Goal: Transaction & Acquisition: Purchase product/service

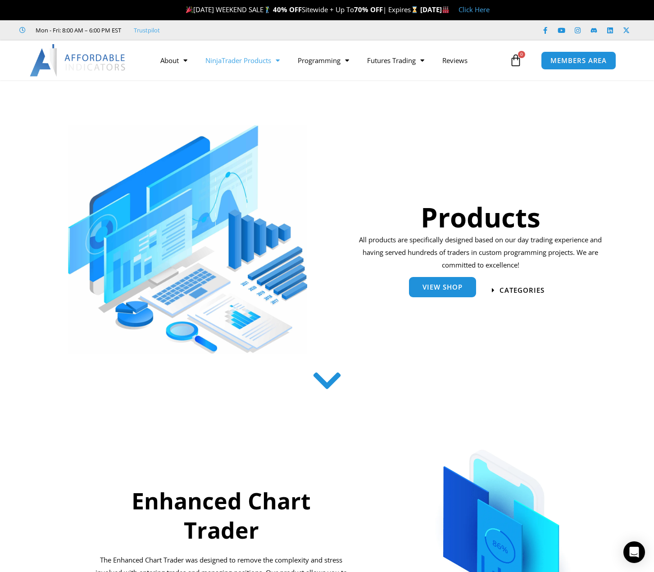
click at [451, 290] on span "View Shop" at bounding box center [442, 287] width 40 height 7
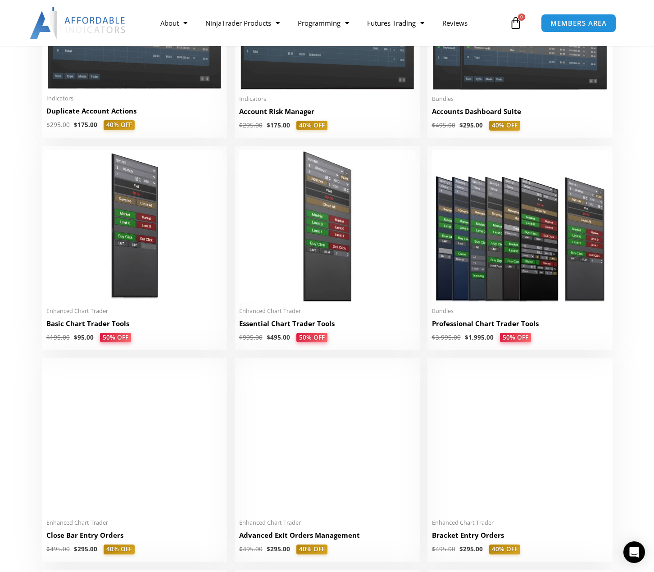
scroll to position [150, 0]
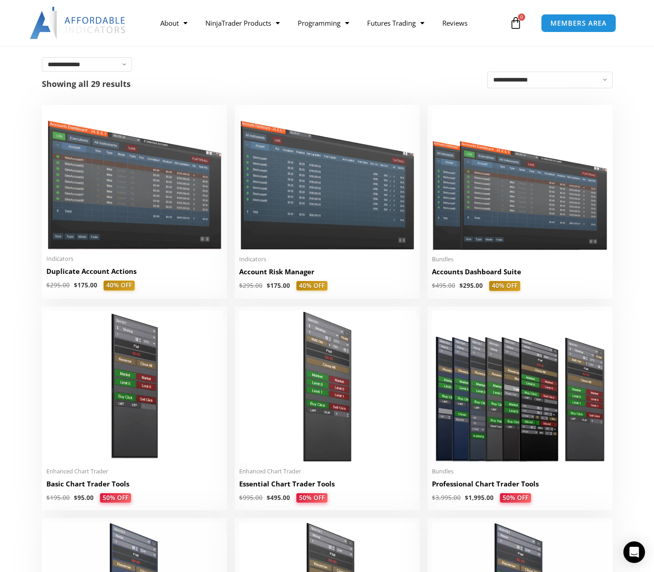
click at [131, 167] on img at bounding box center [134, 179] width 176 height 140
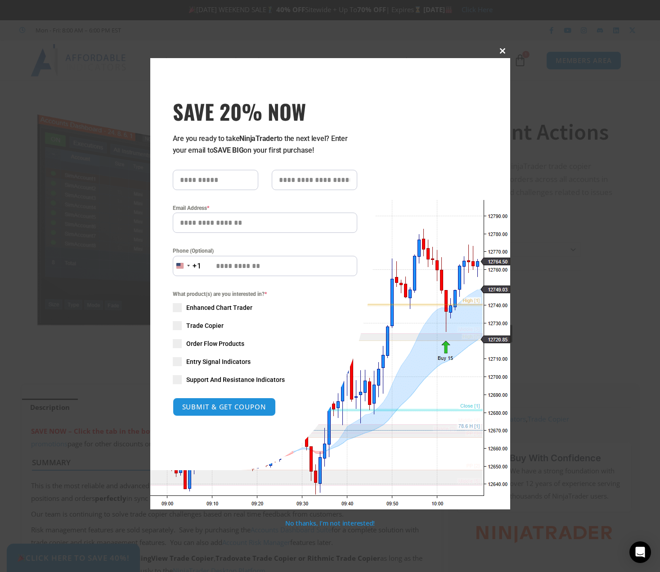
click at [505, 50] on span at bounding box center [503, 50] width 14 height 5
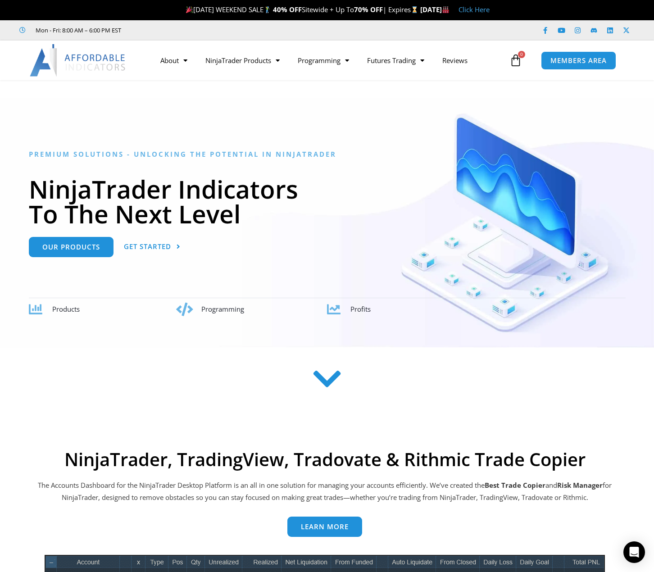
click at [325, 383] on icon at bounding box center [327, 379] width 32 height 32
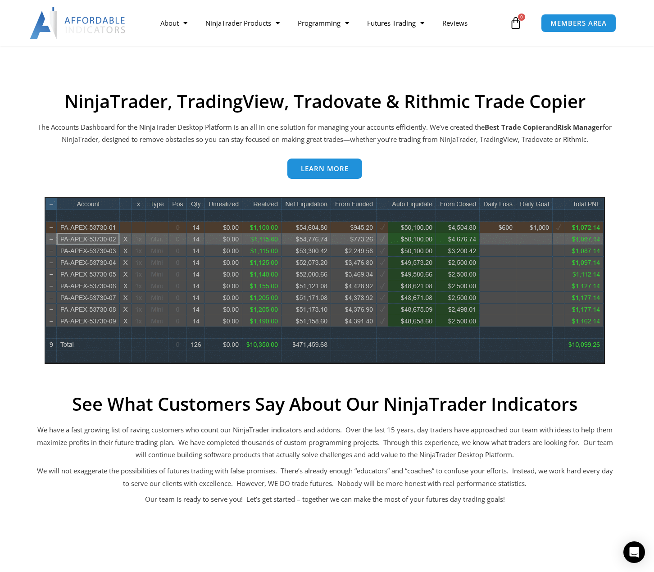
scroll to position [363, 0]
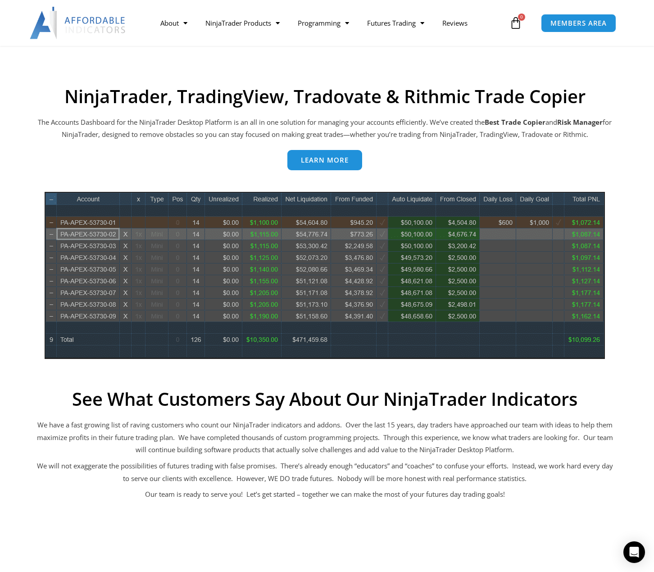
click at [334, 168] on link "Learn more" at bounding box center [324, 160] width 75 height 20
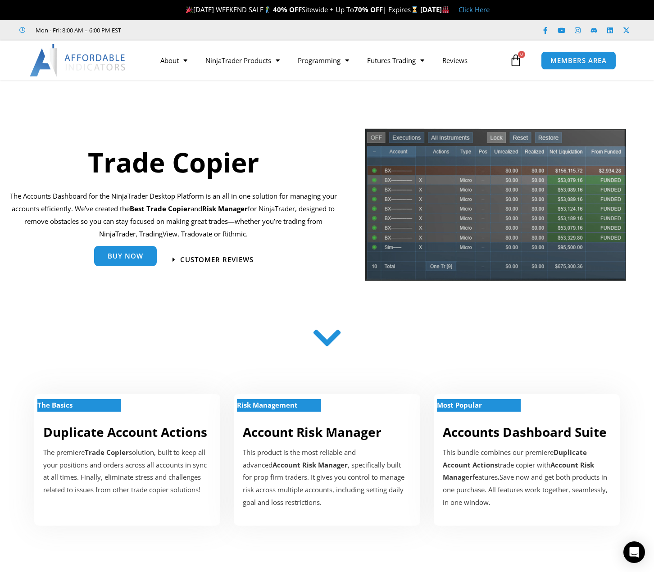
click at [138, 264] on link "Buy Now" at bounding box center [125, 256] width 63 height 20
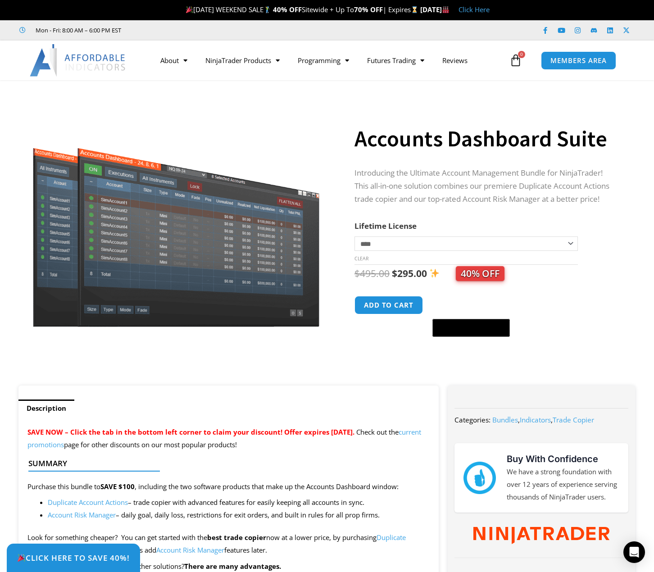
click at [391, 312] on button "Add to cart" at bounding box center [388, 305] width 68 height 18
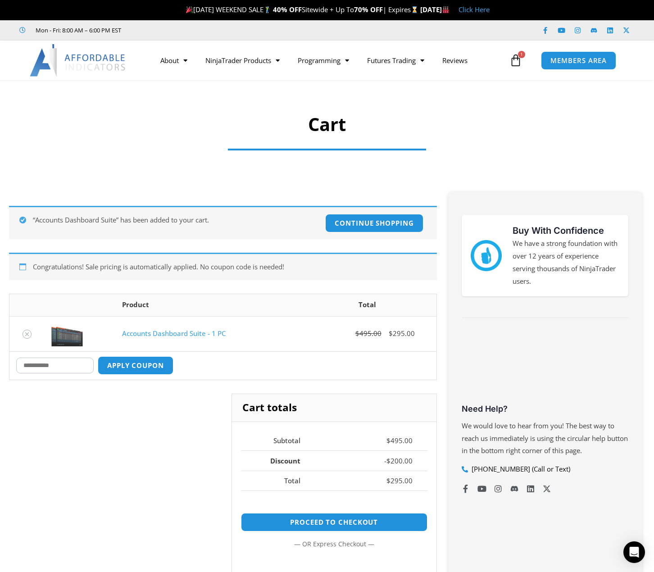
click at [69, 364] on input "Coupon:" at bounding box center [54, 365] width 77 height 16
type input "****"
click at [145, 356] on button "Apply coupon" at bounding box center [136, 365] width 76 height 18
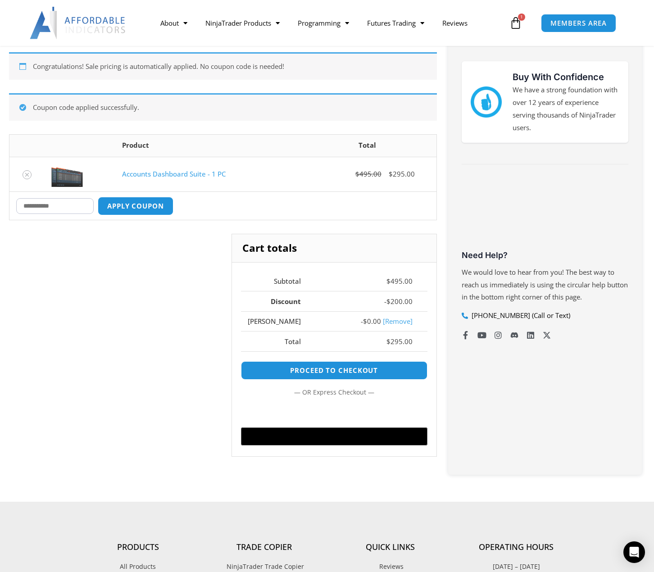
scroll to position [202, 0]
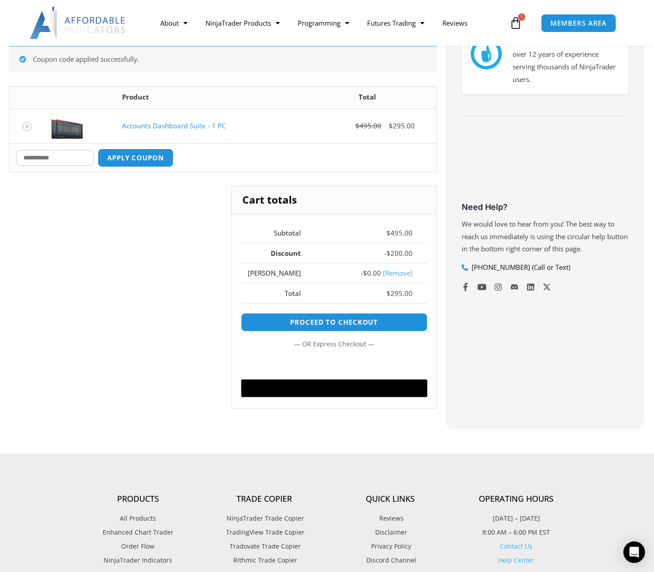
click at [403, 274] on link "[Remove]" at bounding box center [398, 272] width 30 height 9
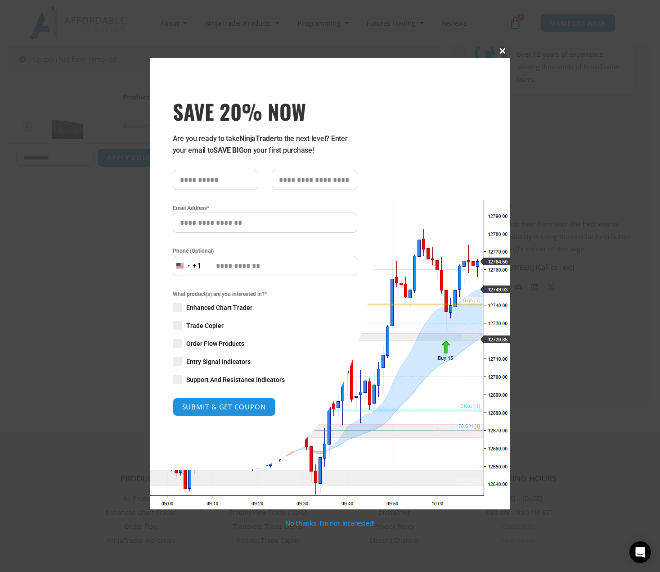
click at [502, 50] on span at bounding box center [503, 50] width 14 height 5
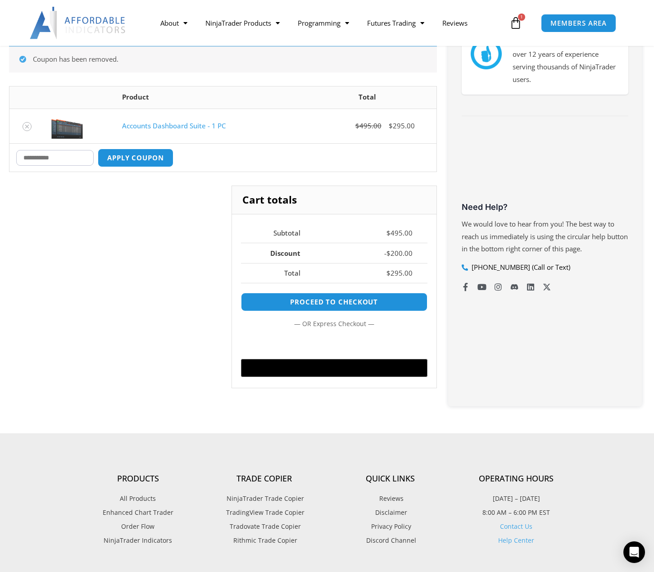
scroll to position [0, 0]
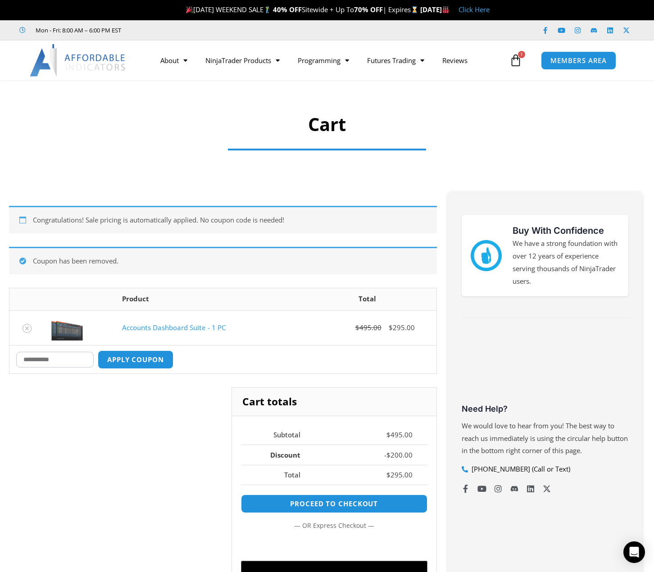
click at [63, 361] on input "Coupon:" at bounding box center [54, 360] width 77 height 16
type input "****"
click at [162, 361] on button "Apply coupon" at bounding box center [136, 359] width 76 height 18
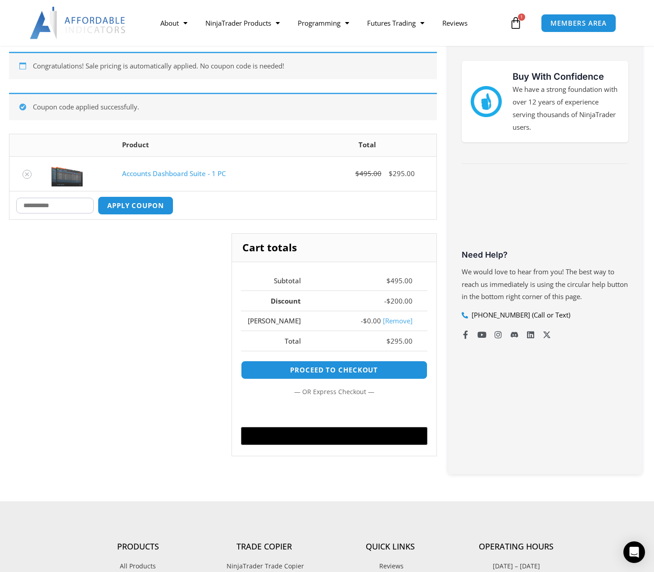
scroll to position [202, 0]
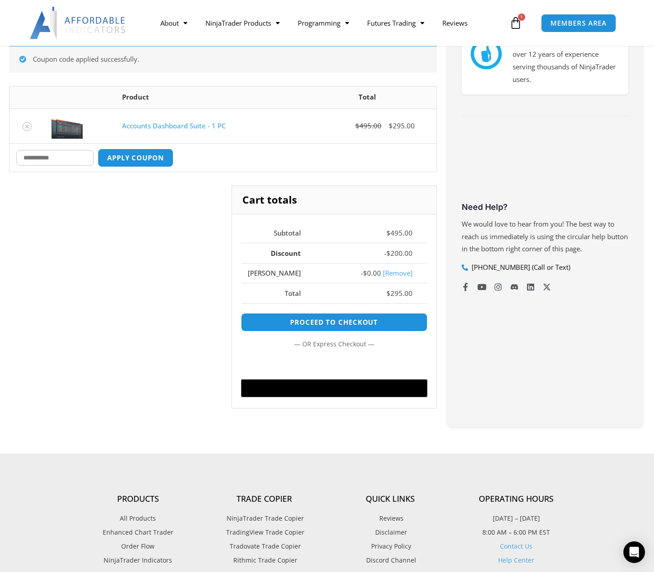
click at [53, 153] on input "Coupon:" at bounding box center [54, 158] width 77 height 16
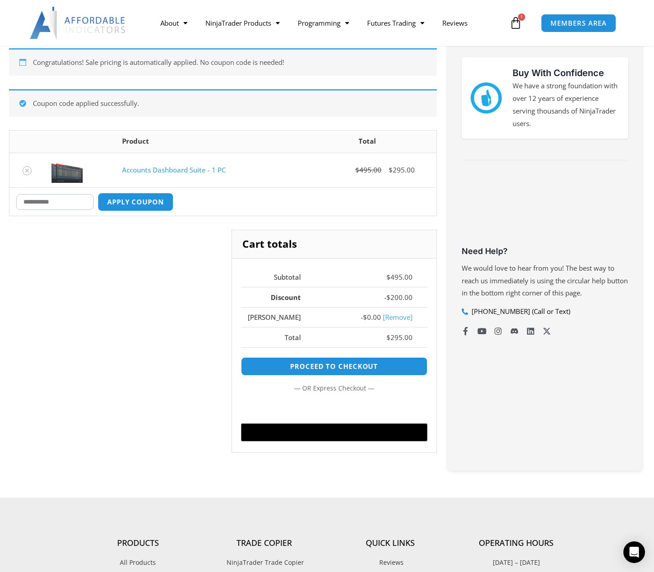
scroll to position [0, 0]
